Goal: Task Accomplishment & Management: Use online tool/utility

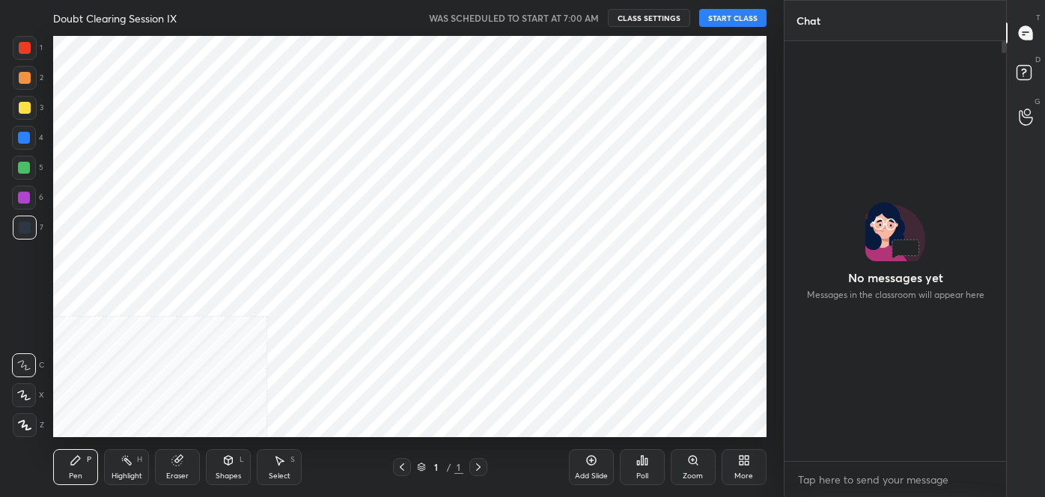
scroll to position [74436, 74113]
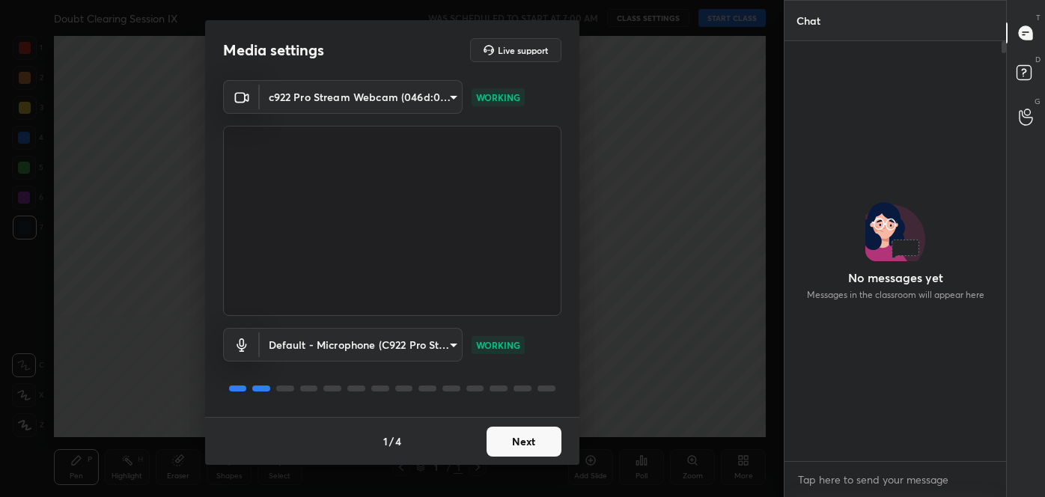
click at [534, 445] on button "Next" at bounding box center [523, 442] width 75 height 30
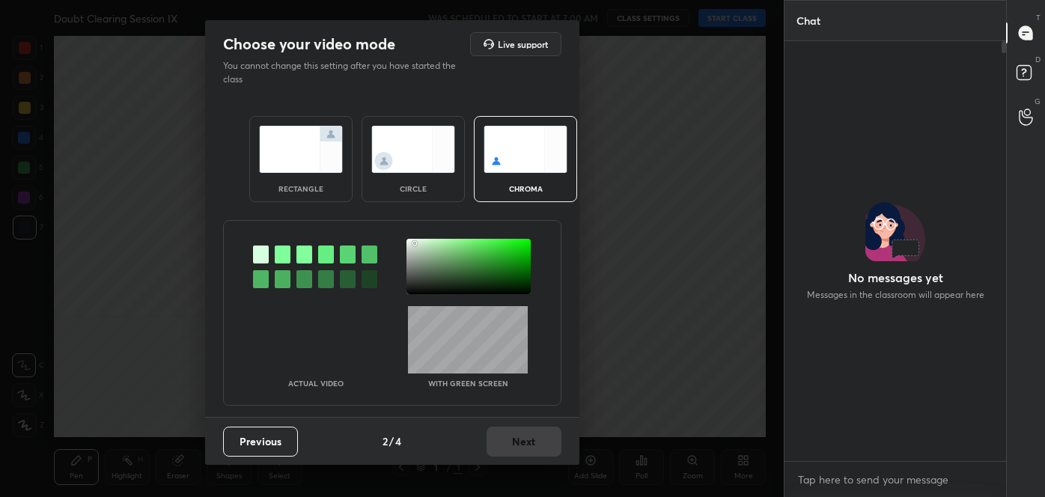
click at [415, 242] on div at bounding box center [468, 266] width 124 height 55
click at [520, 439] on button "Next" at bounding box center [523, 442] width 75 height 30
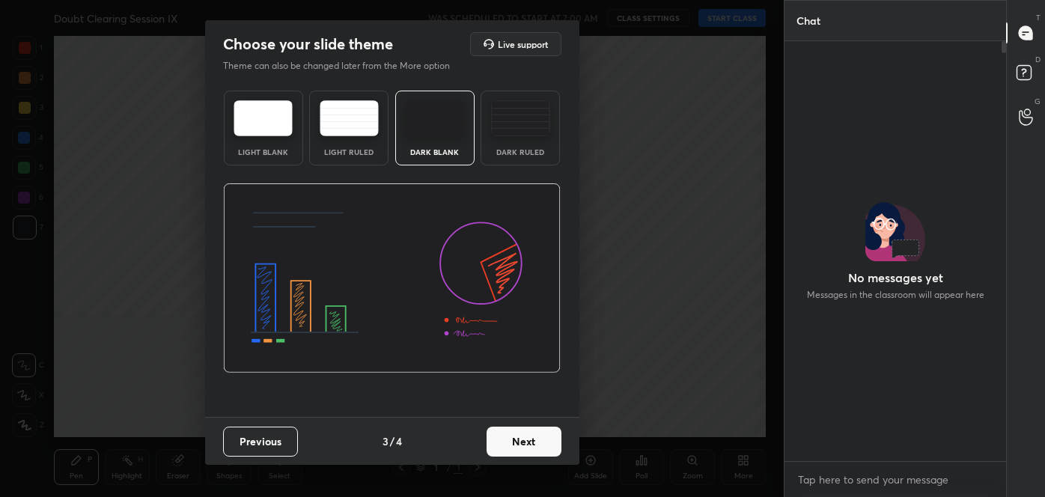
click at [520, 439] on button "Next" at bounding box center [523, 442] width 75 height 30
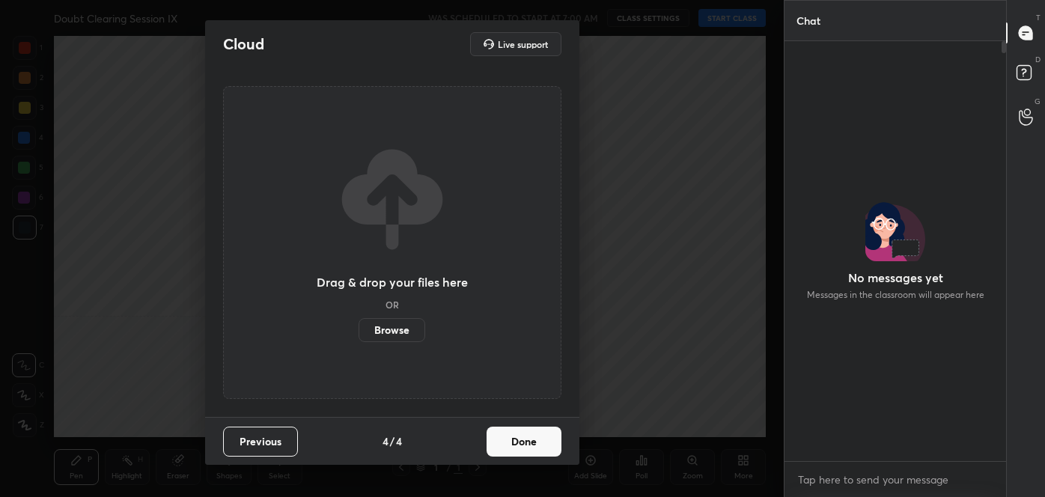
click at [520, 439] on button "Done" at bounding box center [523, 442] width 75 height 30
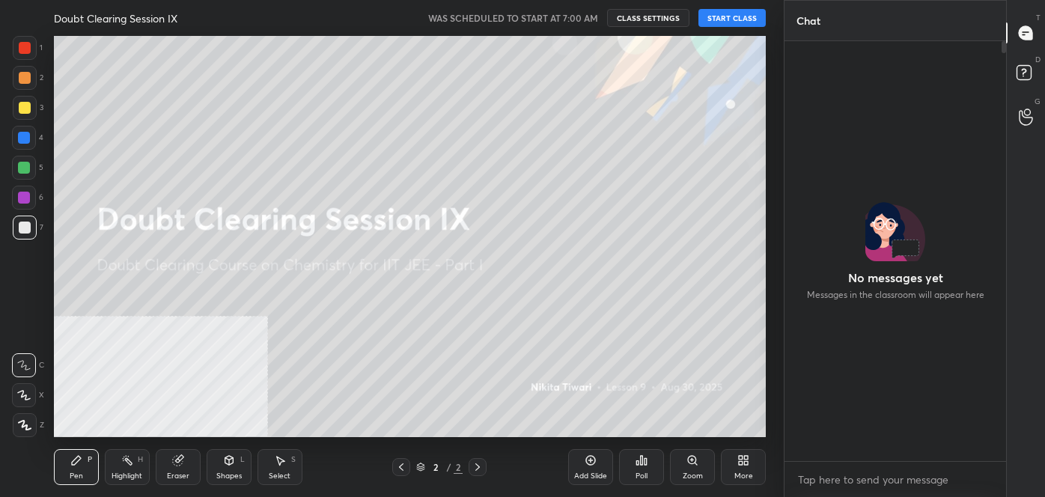
click at [730, 22] on button "START CLASS" at bounding box center [731, 18] width 67 height 18
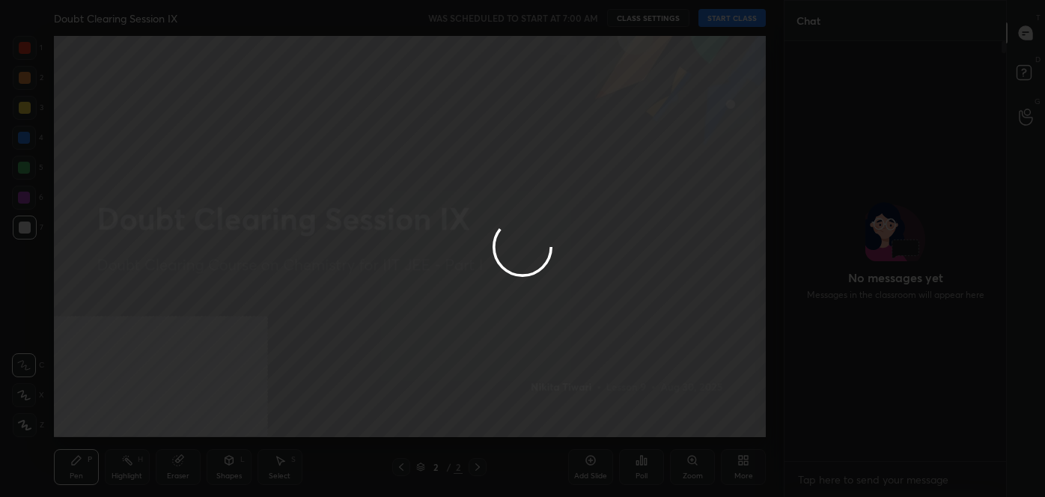
type textarea "x"
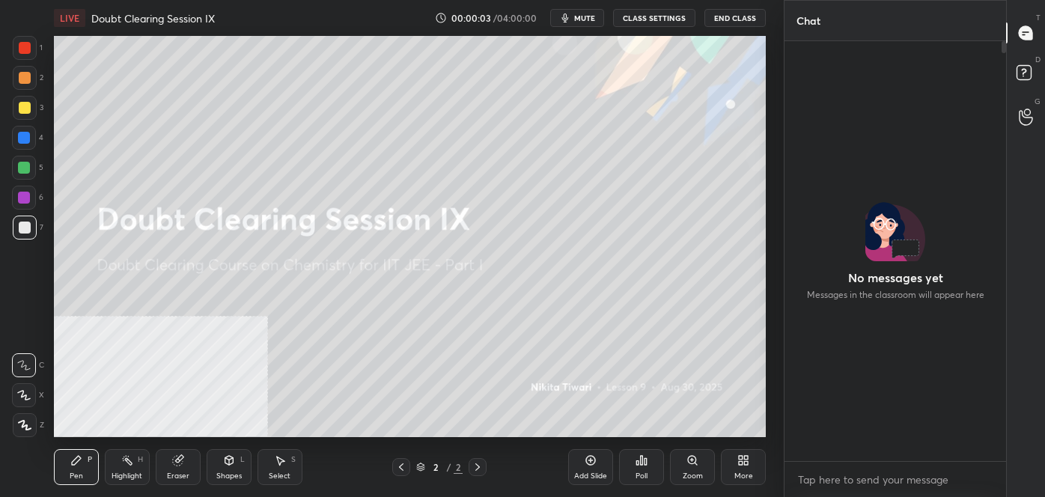
click at [730, 22] on button "End Class" at bounding box center [734, 18] width 61 height 18
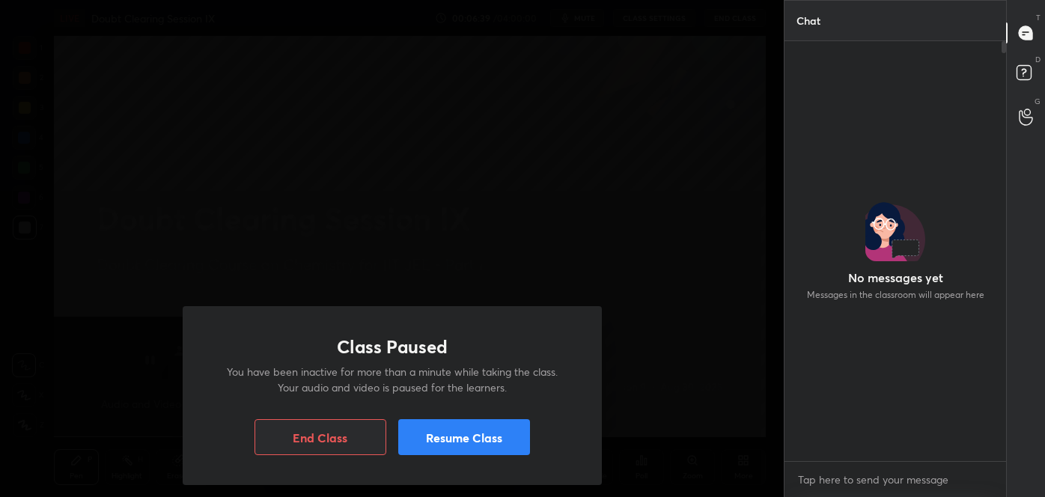
click at [489, 431] on button "Resume Class" at bounding box center [464, 437] width 132 height 36
